Goal: Task Accomplishment & Management: Complete application form

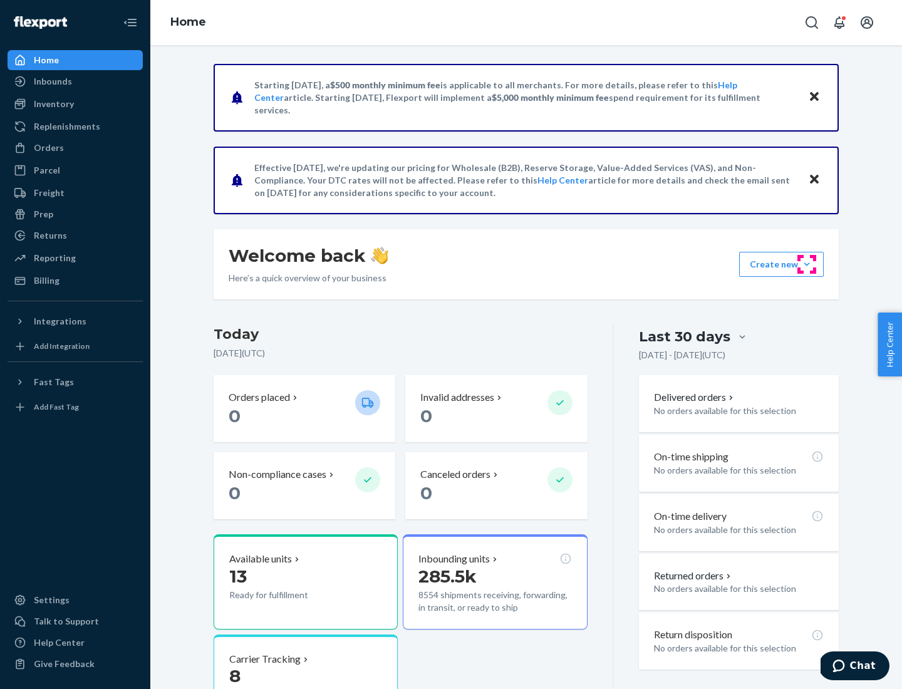
click at [806, 264] on button "Create new Create new inbound Create new order Create new product" at bounding box center [781, 264] width 85 height 25
click at [75, 81] on div "Inbounds" at bounding box center [75, 82] width 133 height 18
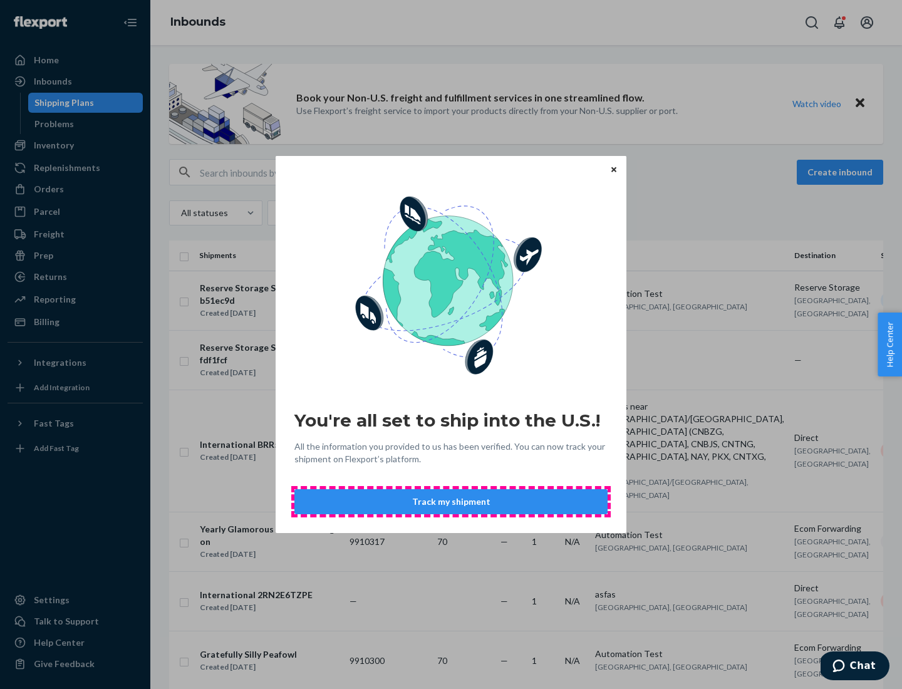
click at [451, 502] on button "Track my shipment" at bounding box center [450, 501] width 313 height 25
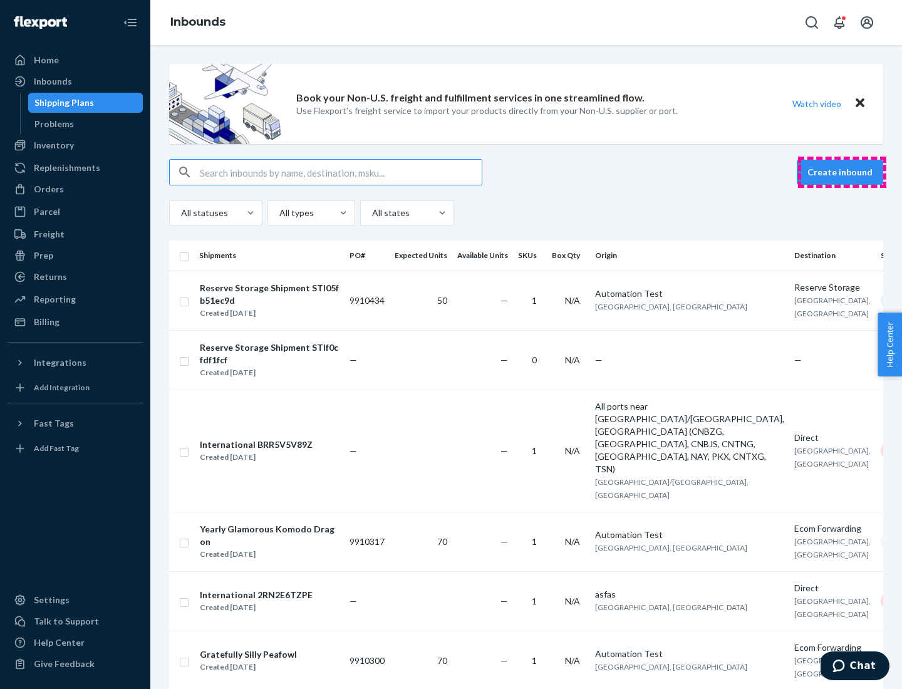
click at [841, 172] on button "Create inbound" at bounding box center [839, 172] width 86 height 25
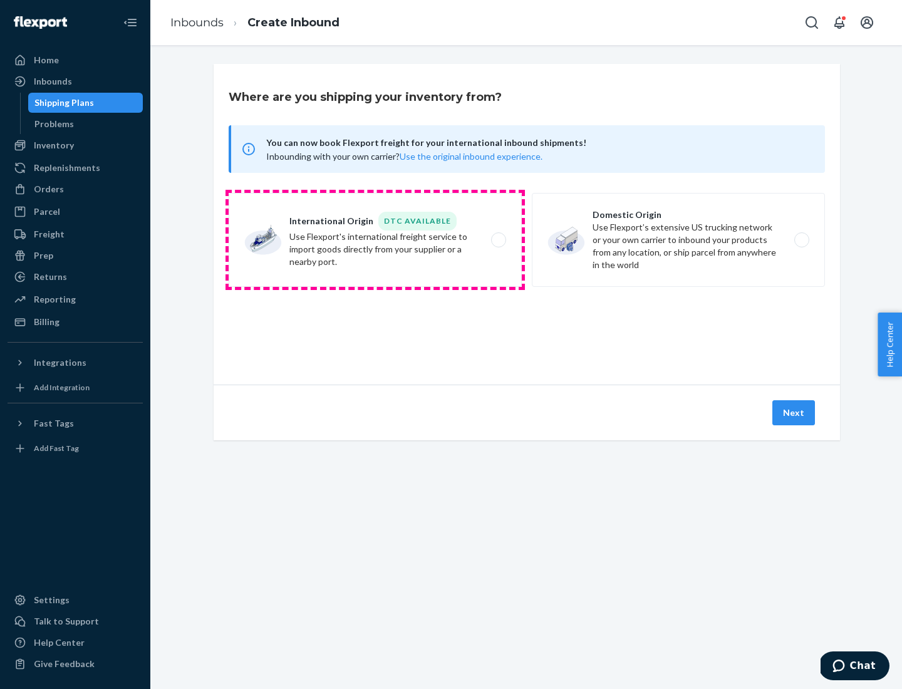
click at [375, 240] on label "International Origin DTC Available Use Flexport's international freight service…" at bounding box center [375, 240] width 293 height 94
click at [498, 240] on input "International Origin DTC Available Use Flexport's international freight service…" at bounding box center [502, 240] width 8 height 8
radio input "true"
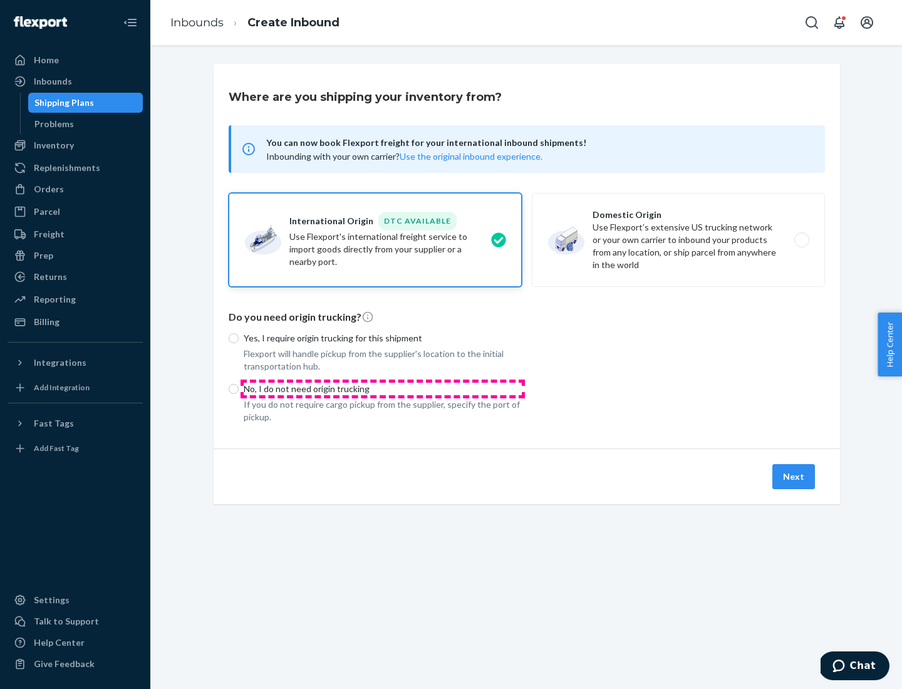
click at [383, 388] on p "No, I do not need origin trucking" at bounding box center [383, 389] width 278 height 13
click at [239, 388] on input "No, I do not need origin trucking" at bounding box center [234, 389] width 10 height 10
radio input "true"
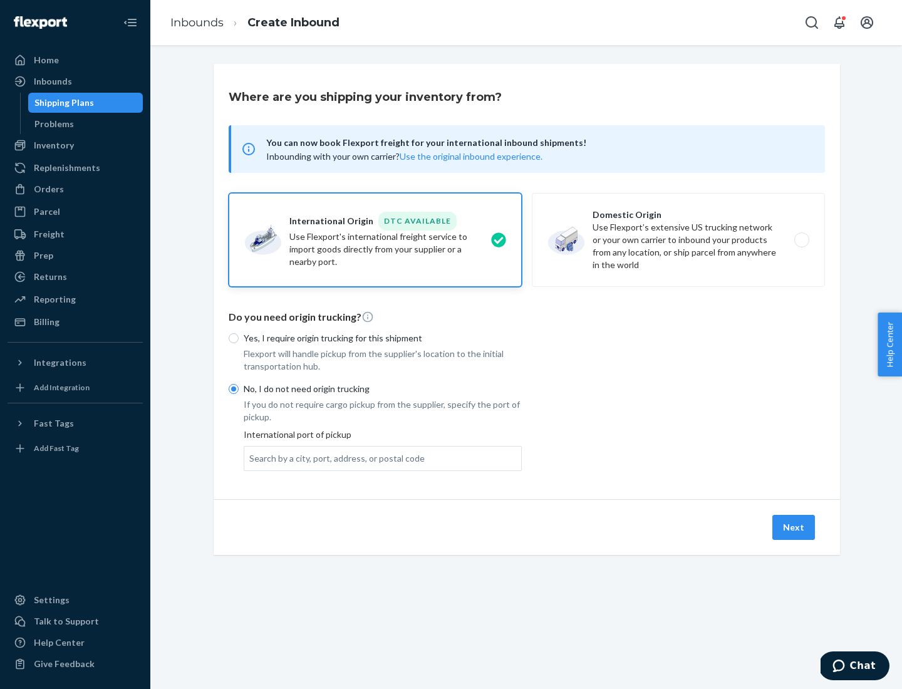
click at [334, 458] on div "Search by a city, port, address, or postal code" at bounding box center [336, 458] width 175 height 13
click at [250, 458] on input "Search by a city, port, address, or postal code" at bounding box center [249, 458] width 1 height 13
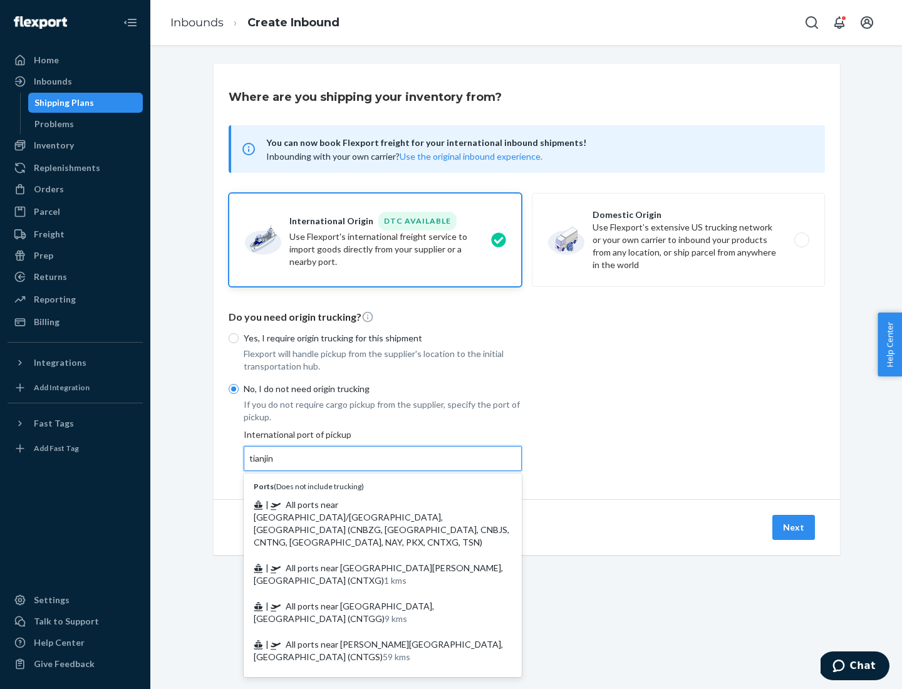
click at [370, 504] on span "| All ports near [GEOGRAPHIC_DATA]/[GEOGRAPHIC_DATA], [GEOGRAPHIC_DATA] (CNBZG,…" at bounding box center [381, 523] width 255 height 48
click at [275, 465] on input "tianjin" at bounding box center [262, 458] width 26 height 13
type input "All ports near [GEOGRAPHIC_DATA]/[GEOGRAPHIC_DATA], [GEOGRAPHIC_DATA] (CNBZG, […"
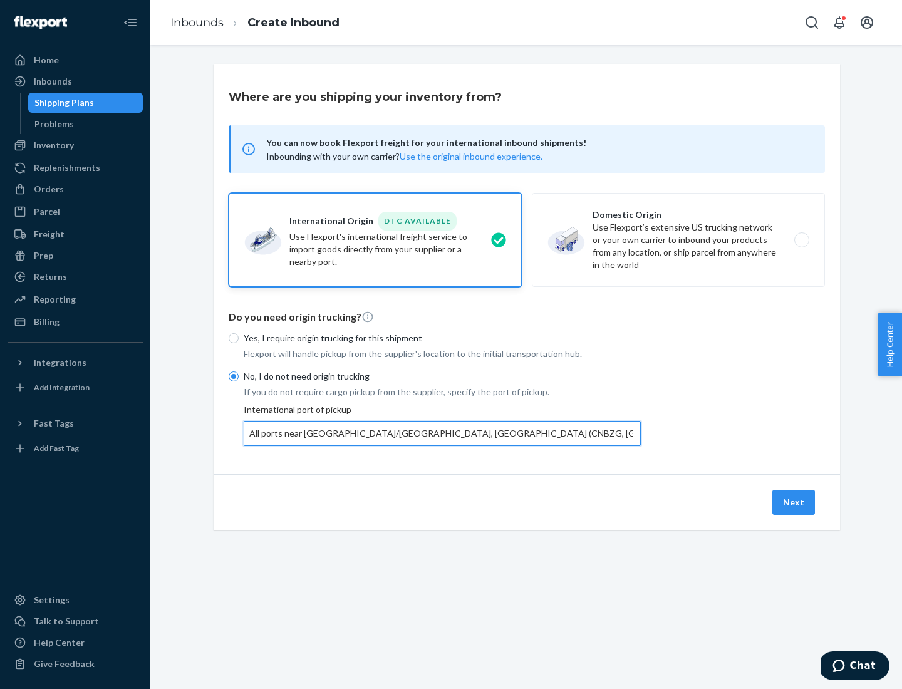
click at [794, 502] on button "Next" at bounding box center [793, 502] width 43 height 25
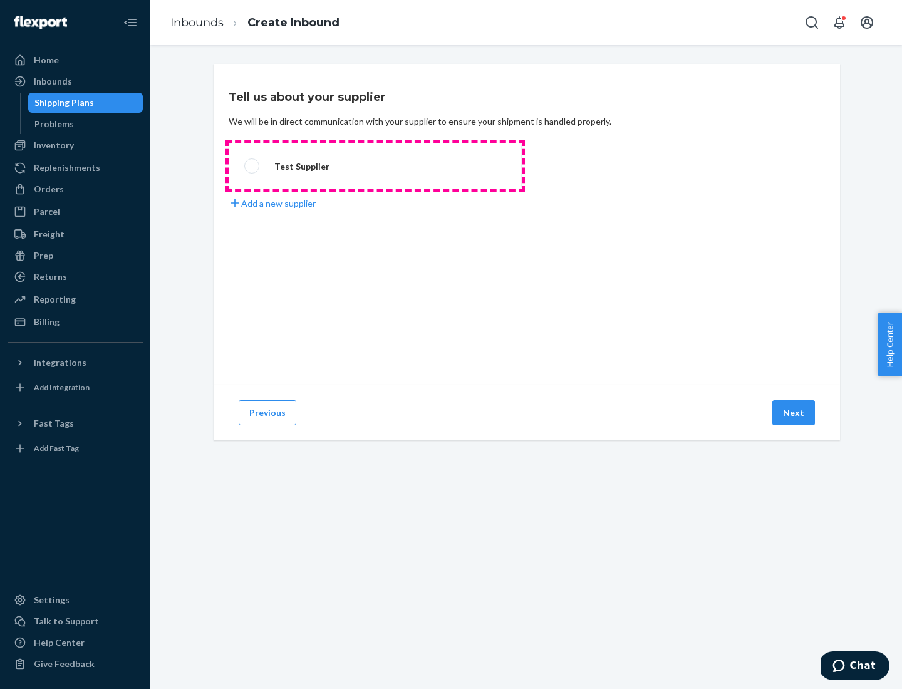
click at [375, 166] on label "Test Supplier" at bounding box center [375, 166] width 293 height 46
click at [252, 166] on input "Test Supplier" at bounding box center [248, 166] width 8 height 8
radio input "true"
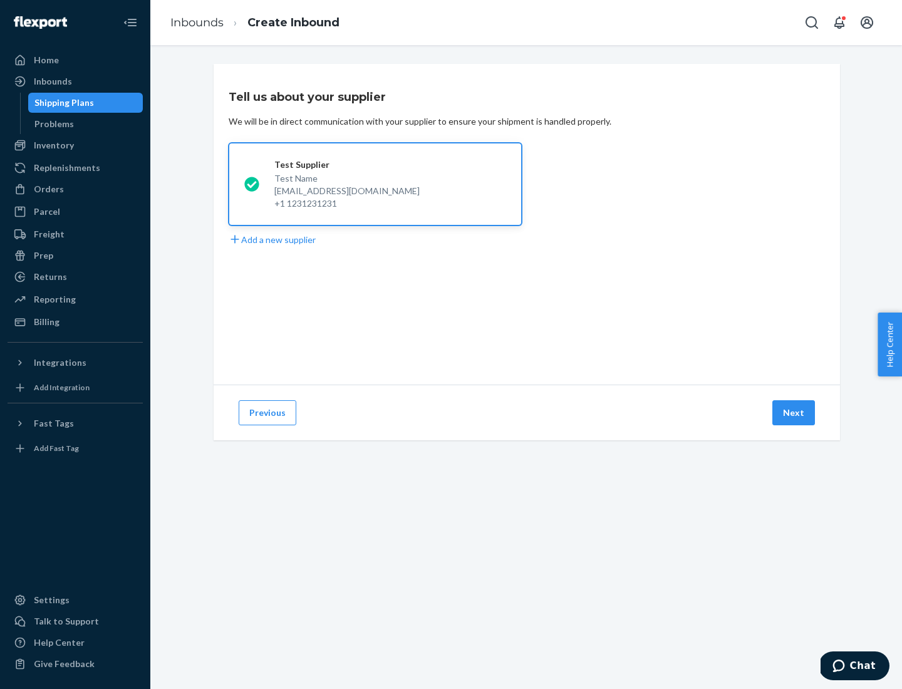
click at [794, 413] on button "Next" at bounding box center [793, 412] width 43 height 25
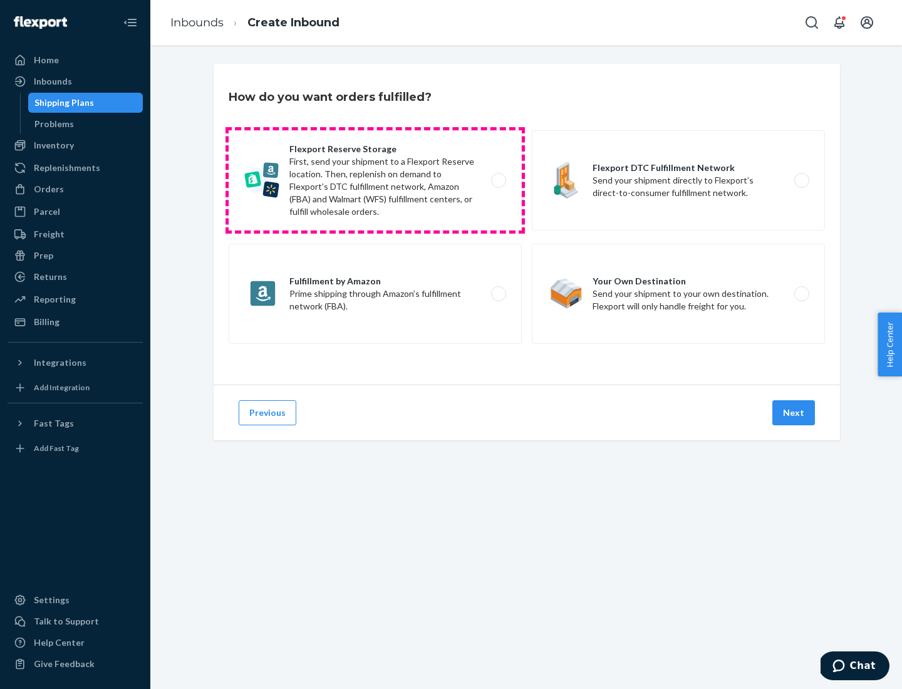
click at [375, 180] on label "Flexport Reserve Storage First, send your shipment to a Flexport Reserve locati…" at bounding box center [375, 180] width 293 height 100
click at [498, 180] on input "Flexport Reserve Storage First, send your shipment to a Flexport Reserve locati…" at bounding box center [502, 181] width 8 height 8
radio input "true"
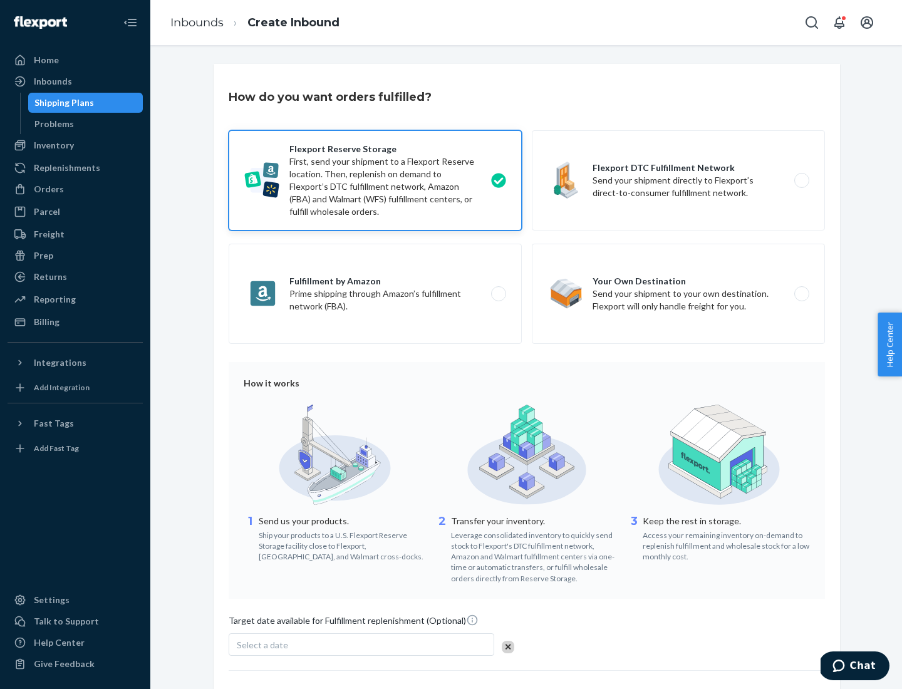
scroll to position [103, 0]
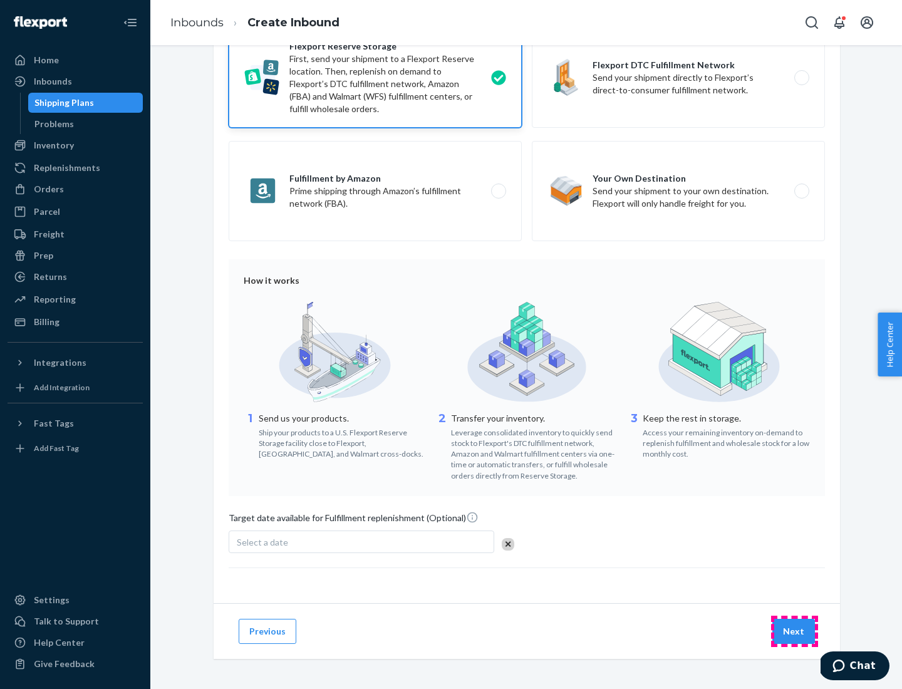
click at [794, 630] on button "Next" at bounding box center [793, 631] width 43 height 25
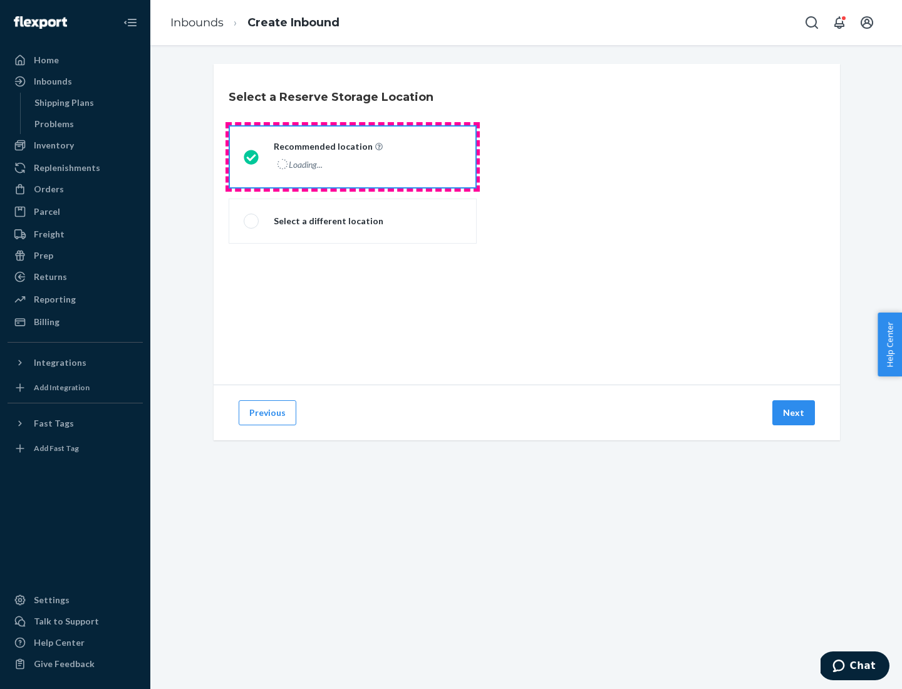
click at [352, 157] on div "Loading..." at bounding box center [327, 164] width 106 height 18
click at [252, 157] on input "Recommended location Loading..." at bounding box center [248, 157] width 8 height 8
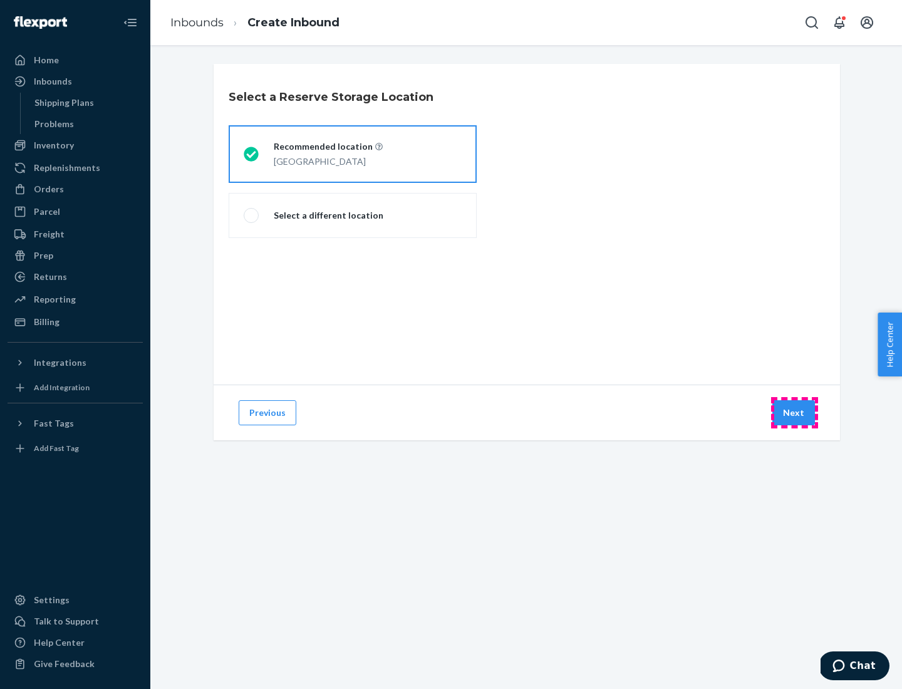
click at [794, 413] on button "Next" at bounding box center [793, 412] width 43 height 25
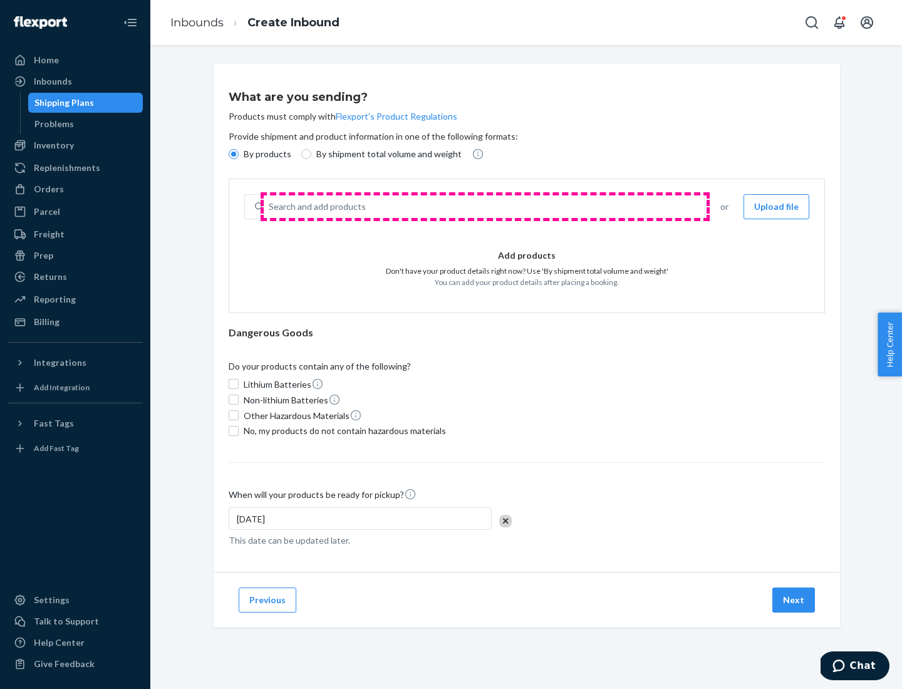
click at [485, 207] on div "Search and add products" at bounding box center [484, 206] width 441 height 23
click at [270, 207] on input "Search and add products" at bounding box center [269, 206] width 1 height 13
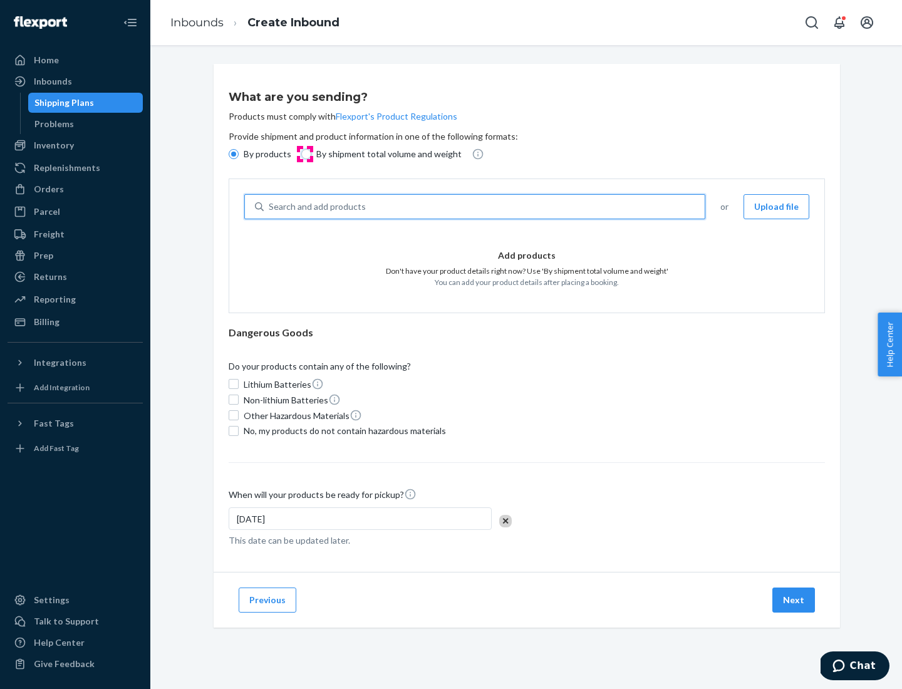
click at [304, 154] on input "By shipment total volume and weight" at bounding box center [306, 154] width 10 height 10
radio input "true"
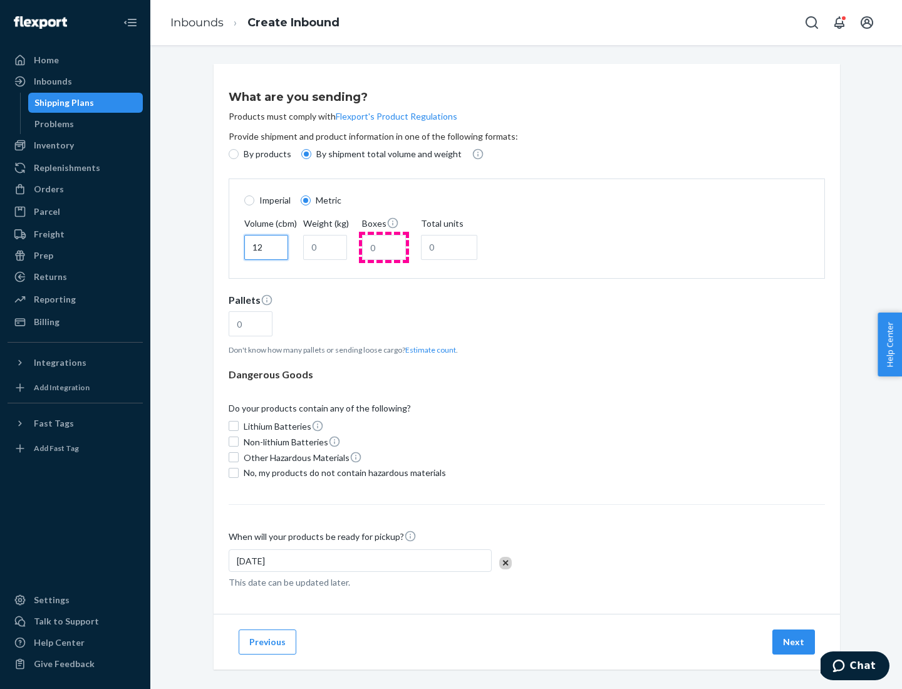
type input "12"
type input "22"
type input "222"
type input "121"
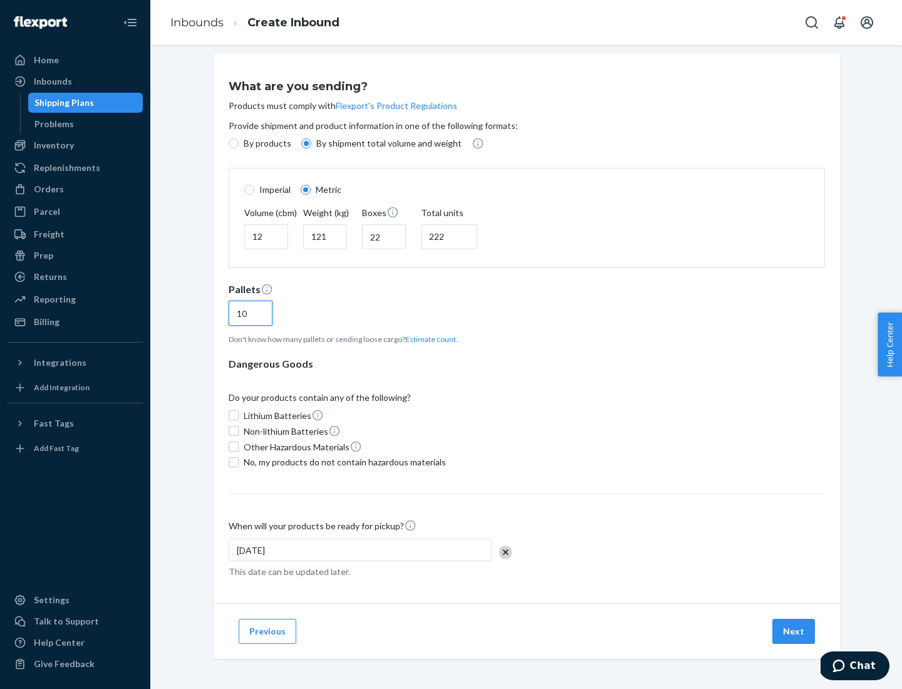
type input "10"
click at [342, 461] on span "No, my products do not contain hazardous materials" at bounding box center [345, 462] width 202 height 13
click at [239, 461] on input "No, my products do not contain hazardous materials" at bounding box center [234, 462] width 10 height 10
checkbox input "true"
click at [794, 630] on button "Next" at bounding box center [793, 631] width 43 height 25
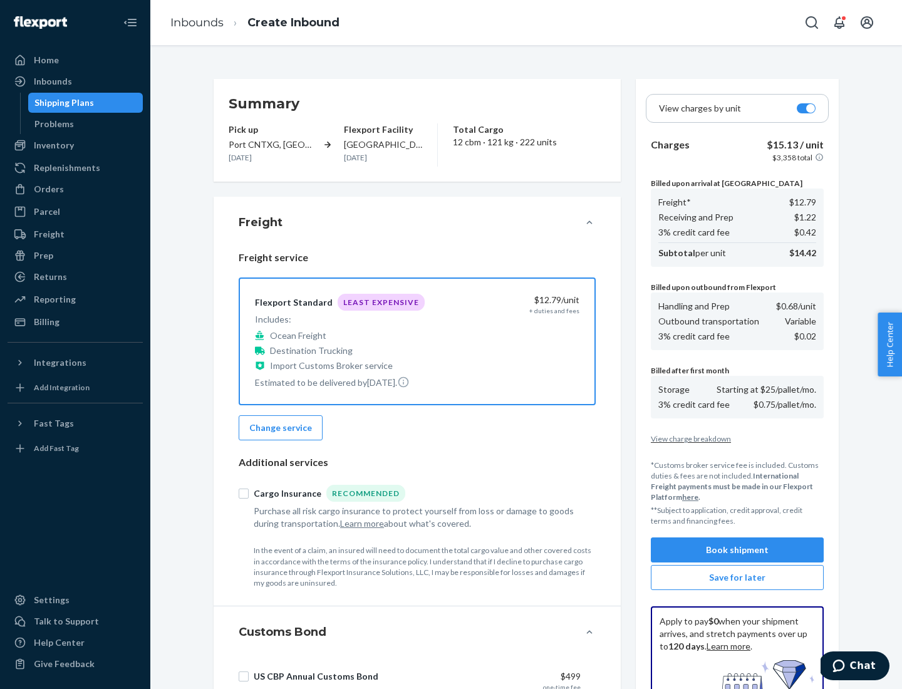
scroll to position [183, 0]
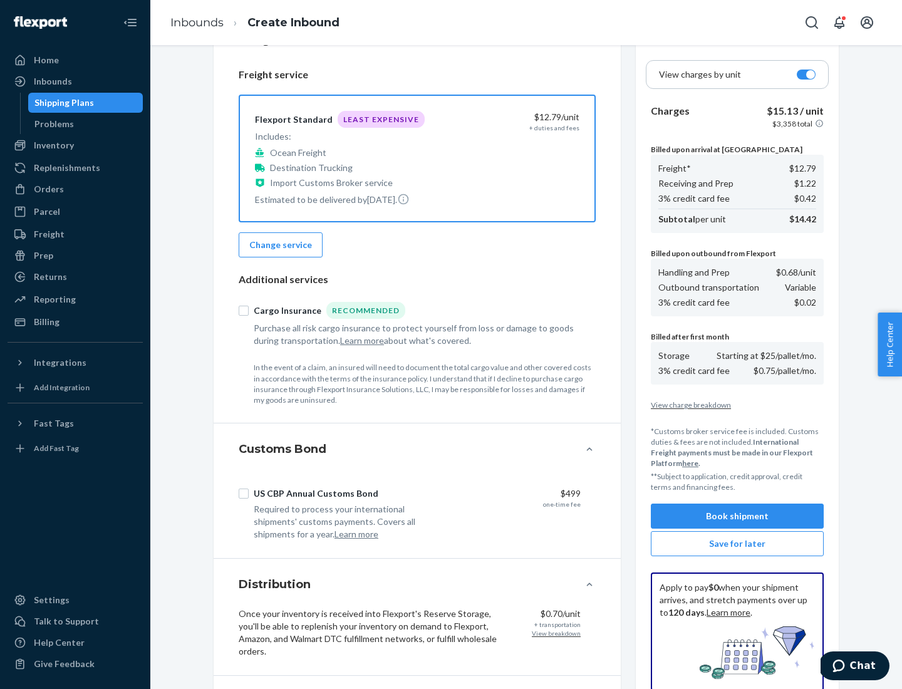
click at [737, 516] on button "Book shipment" at bounding box center [737, 515] width 173 height 25
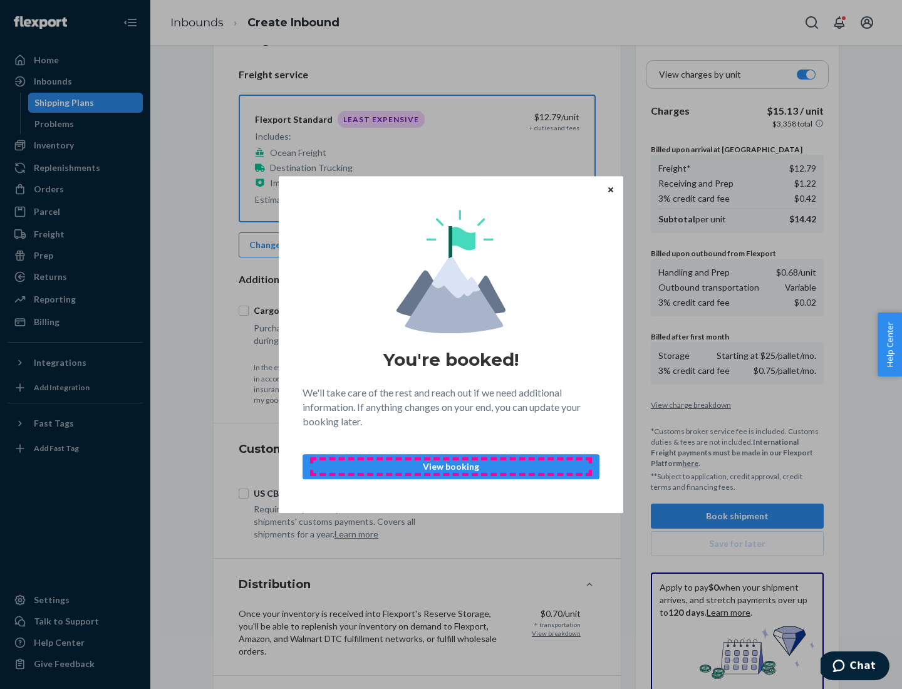
click at [451, 466] on p "View booking" at bounding box center [450, 466] width 275 height 13
